Goal: Transaction & Acquisition: Purchase product/service

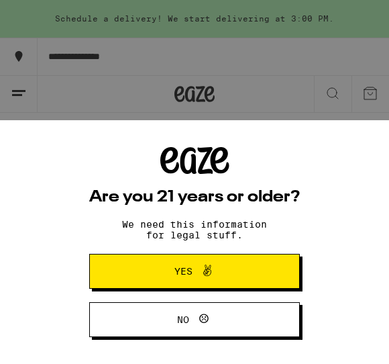
click at [211, 272] on icon at bounding box center [207, 270] width 16 height 16
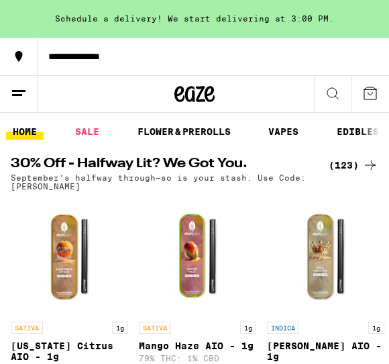
click at [291, 134] on link "VAPES" at bounding box center [284, 132] width 44 height 16
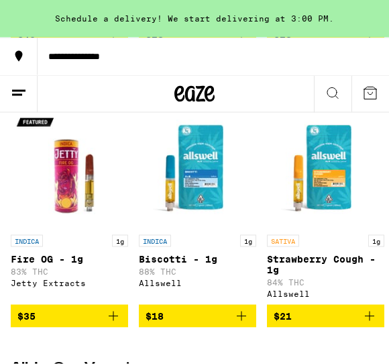
scroll to position [1529, 0]
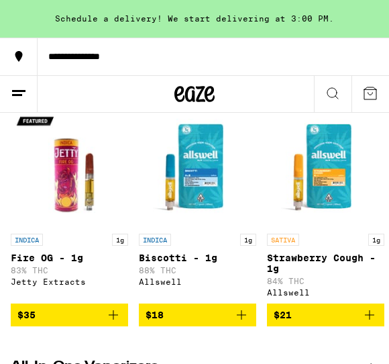
click at [376, 94] on icon at bounding box center [371, 86] width 16 height 16
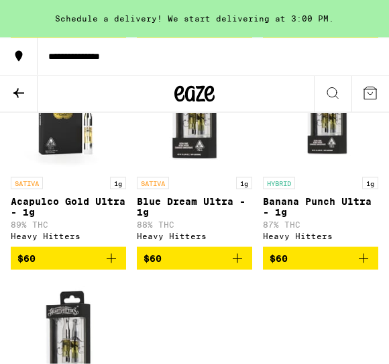
scroll to position [4038, 0]
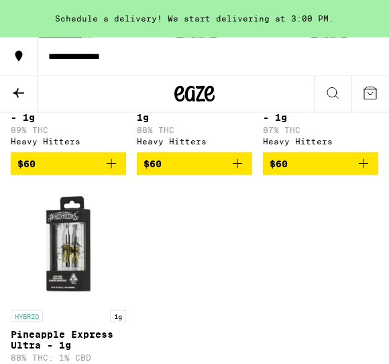
click at [28, 93] on button at bounding box center [19, 94] width 38 height 37
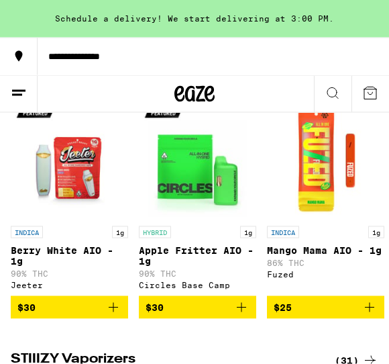
scroll to position [1825, 0]
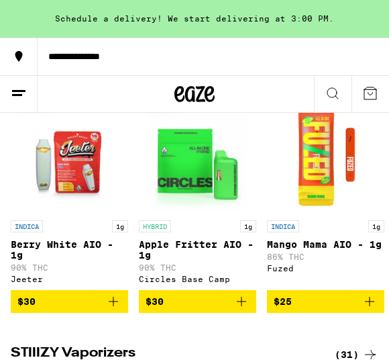
click at [370, 81] on icon at bounding box center [371, 72] width 16 height 16
